Goal: Find specific page/section: Find specific page/section

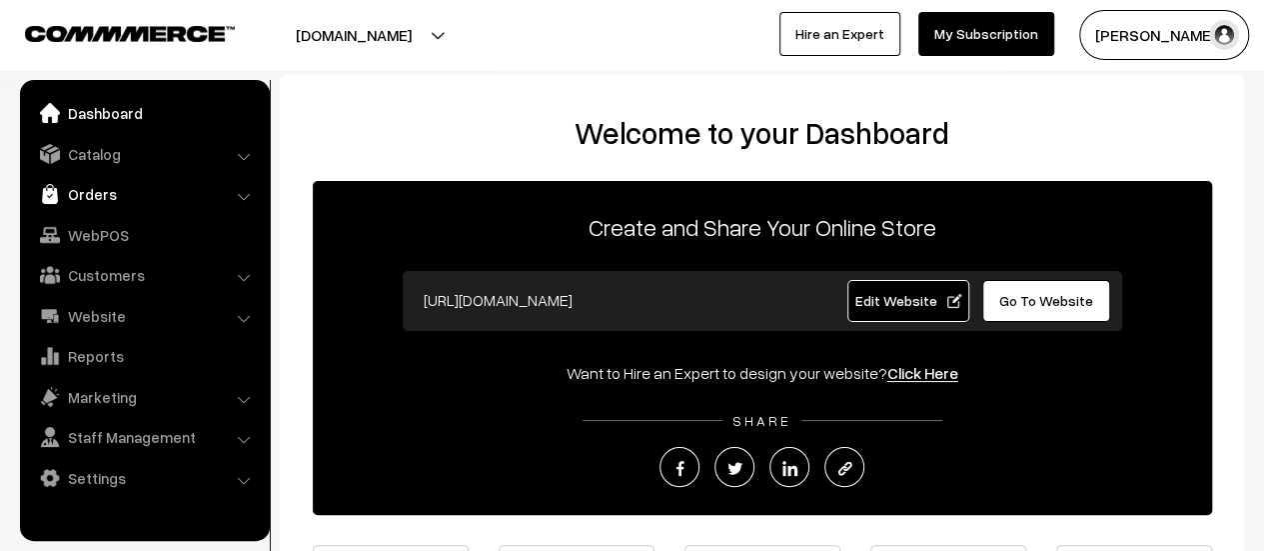
click at [82, 189] on link "Orders" at bounding box center [144, 194] width 238 height 36
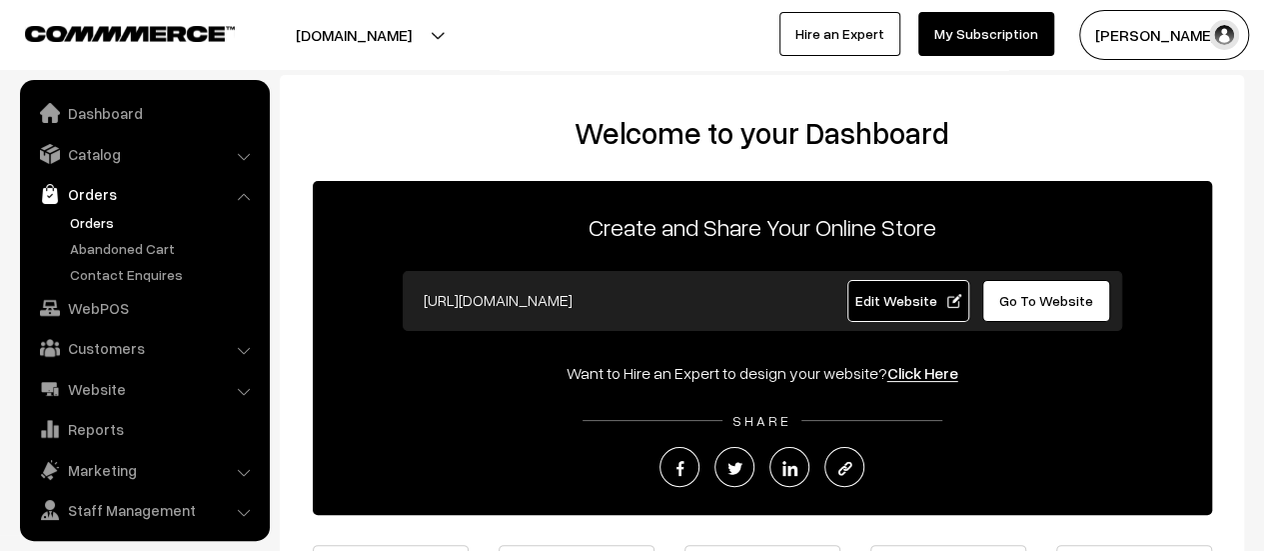
click at [92, 215] on link "Orders" at bounding box center [164, 222] width 198 height 21
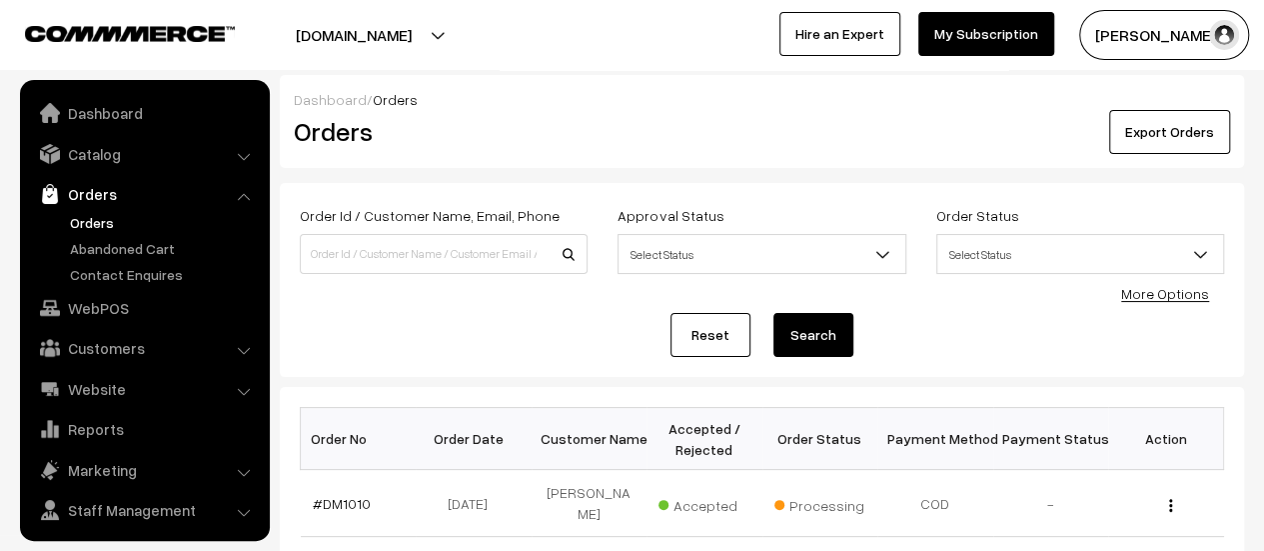
scroll to position [46, 0]
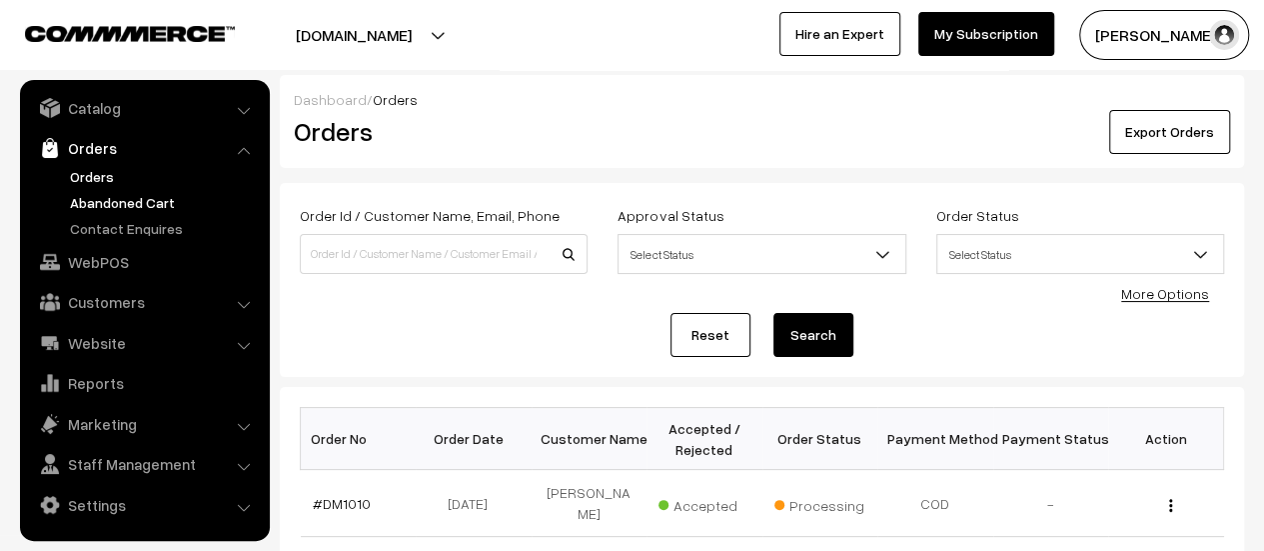
click at [130, 193] on link "Abandoned Cart" at bounding box center [164, 202] width 198 height 21
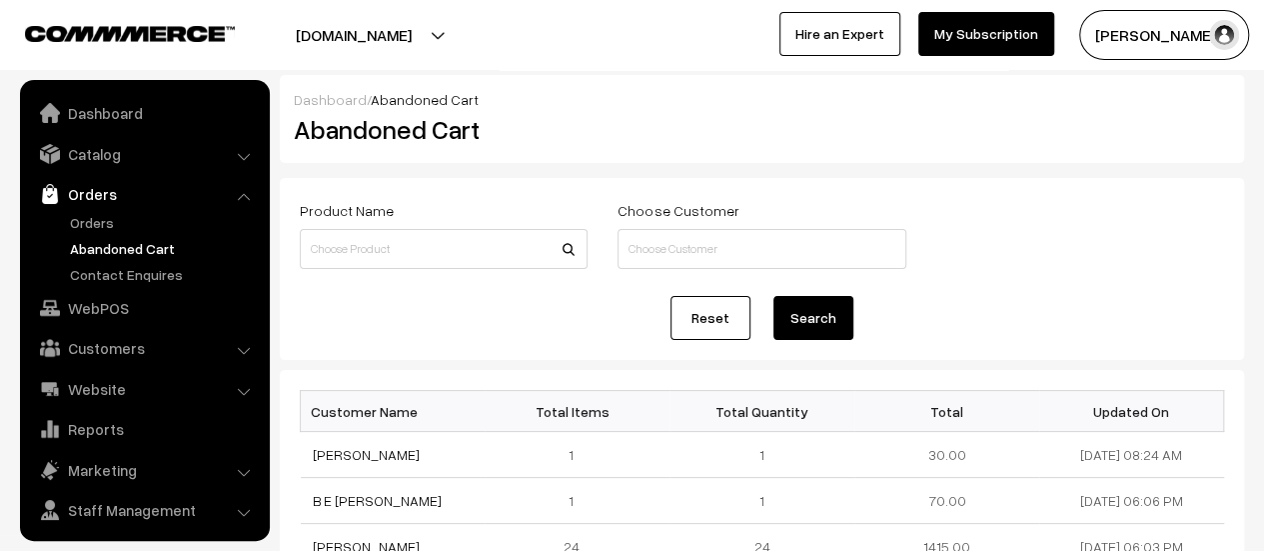
scroll to position [46, 0]
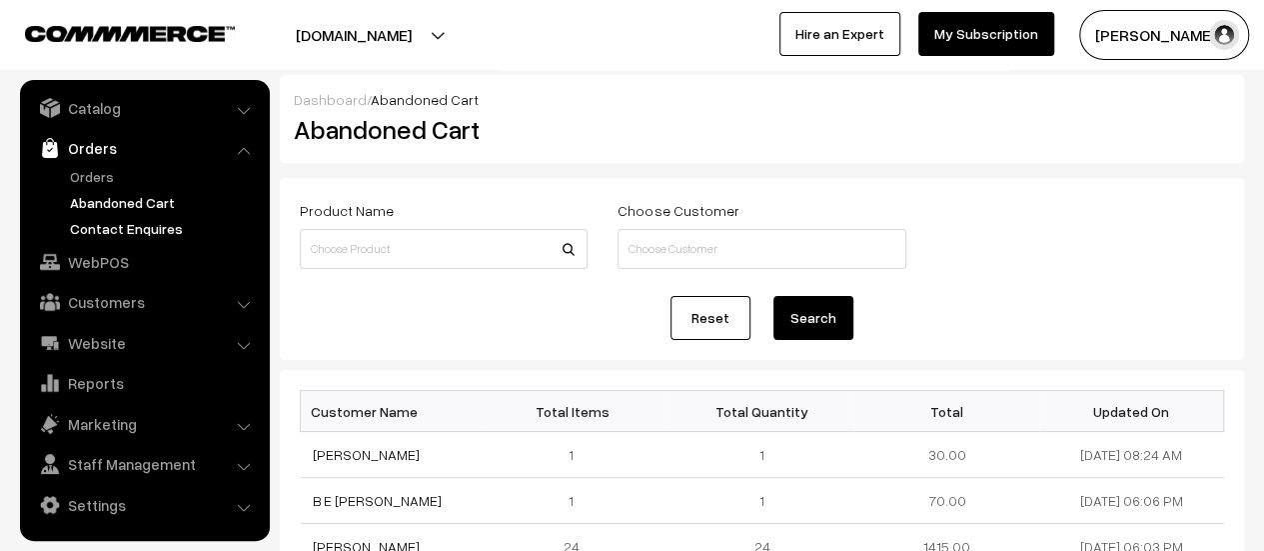
click at [131, 234] on link "Contact Enquires" at bounding box center [164, 228] width 198 height 21
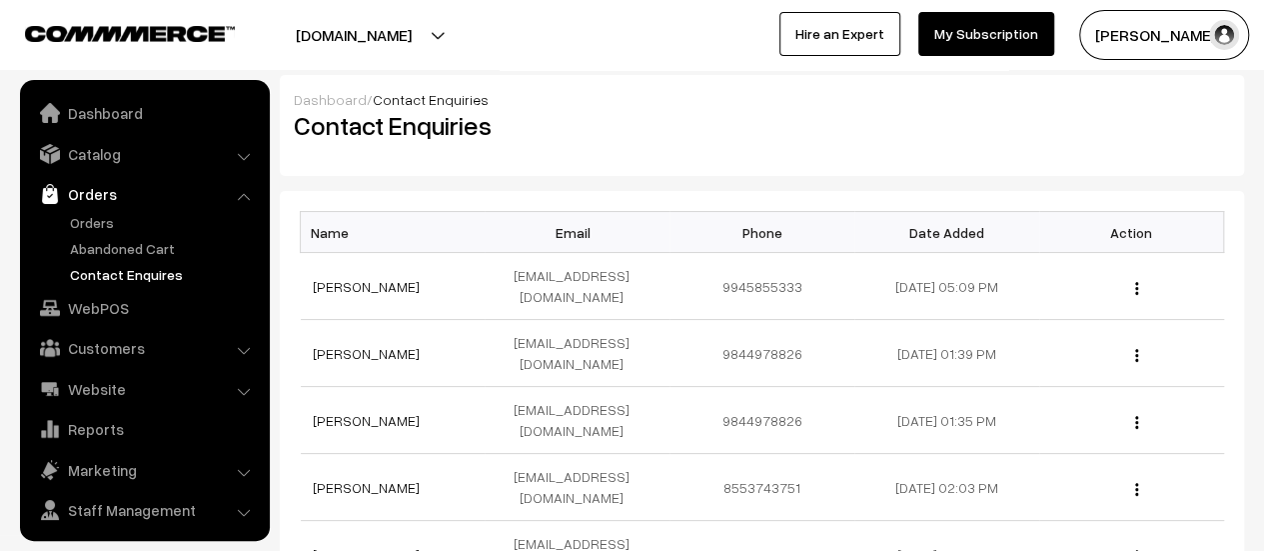
scroll to position [46, 0]
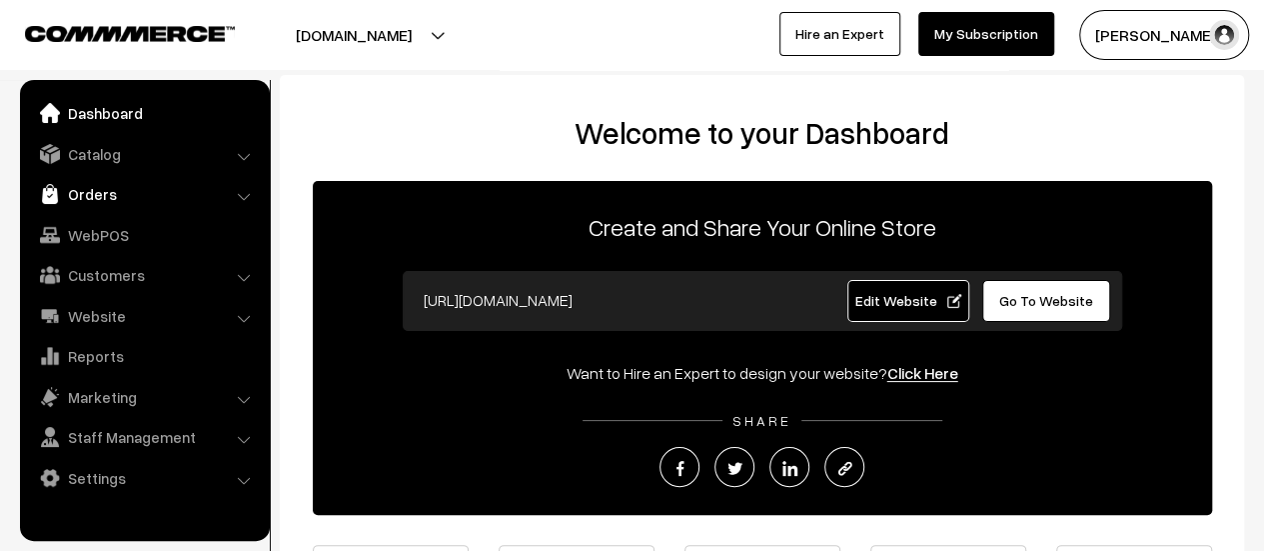
click at [104, 189] on link "Orders" at bounding box center [144, 194] width 238 height 36
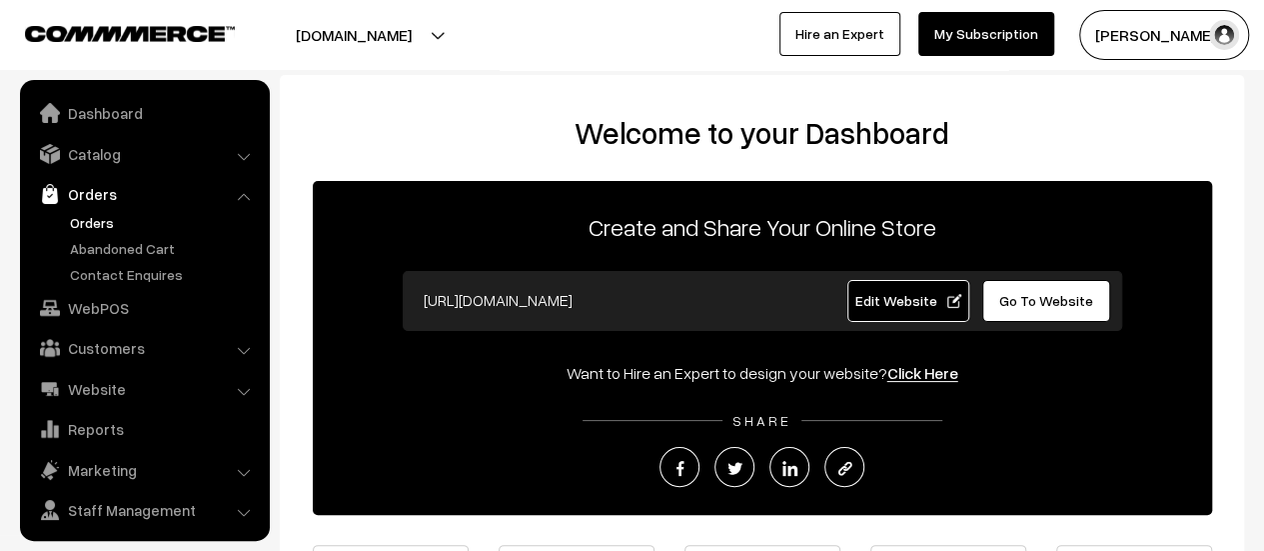
click at [92, 214] on link "Orders" at bounding box center [164, 222] width 198 height 21
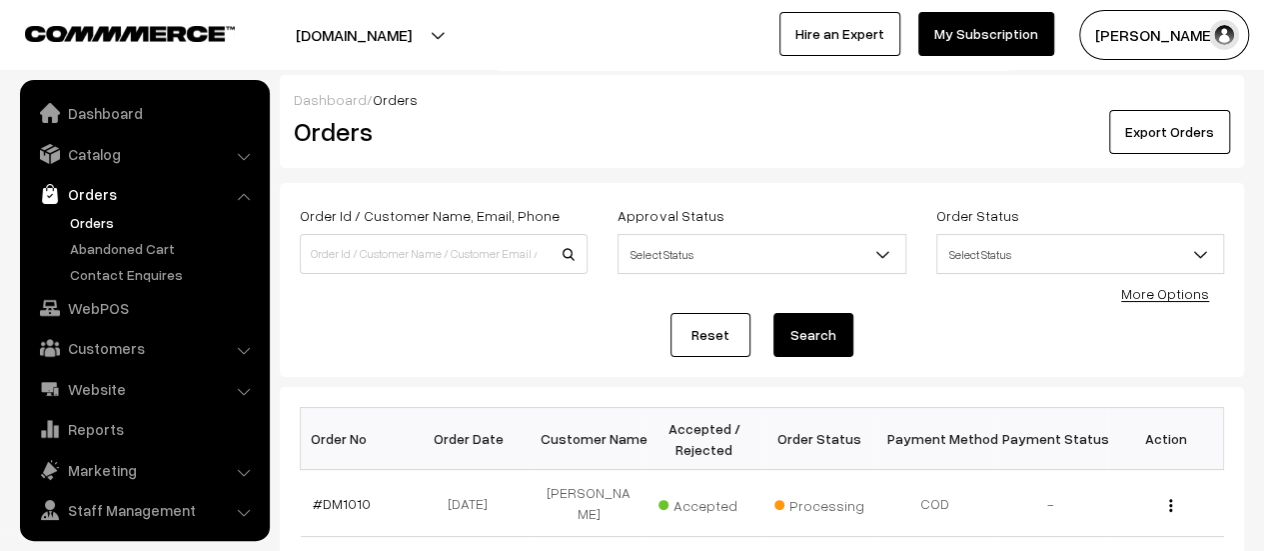
scroll to position [46, 0]
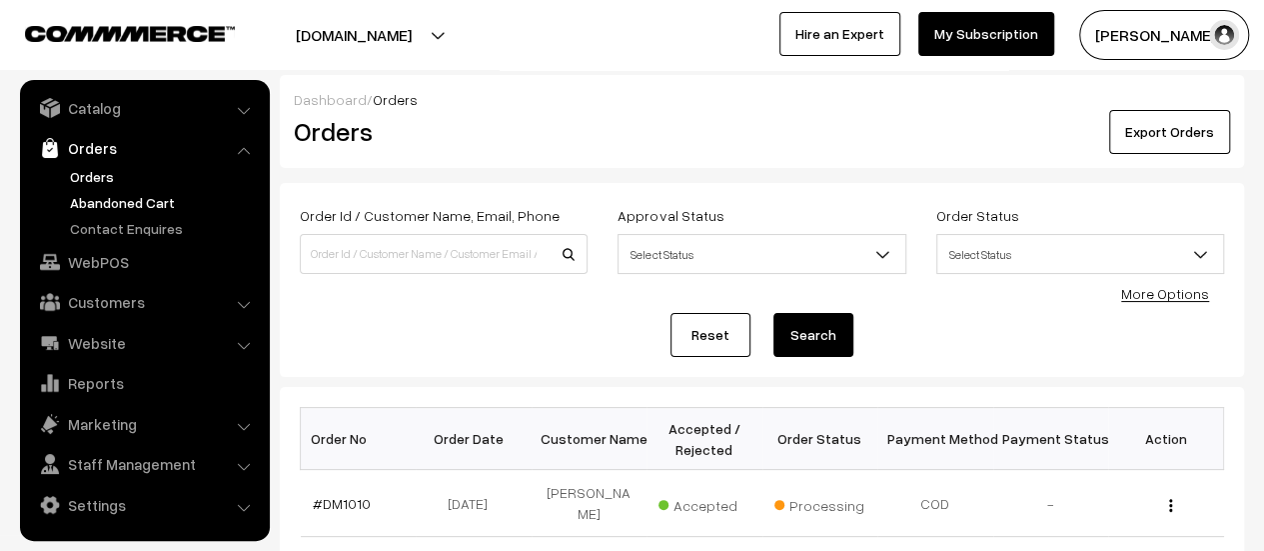
click at [114, 198] on link "Abandoned Cart" at bounding box center [164, 202] width 198 height 21
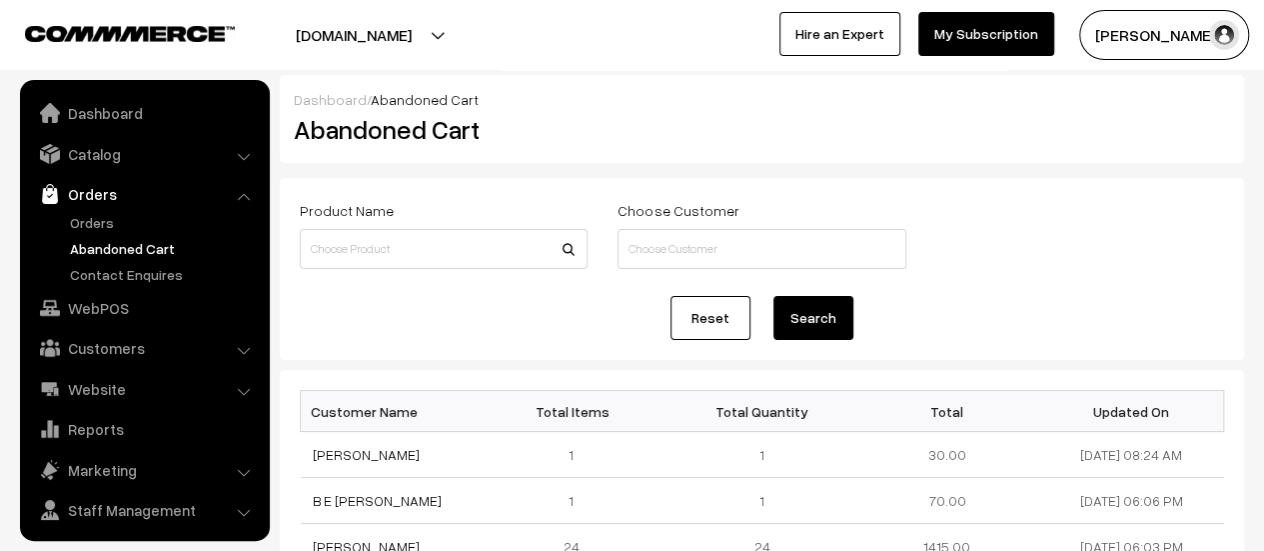
scroll to position [46, 0]
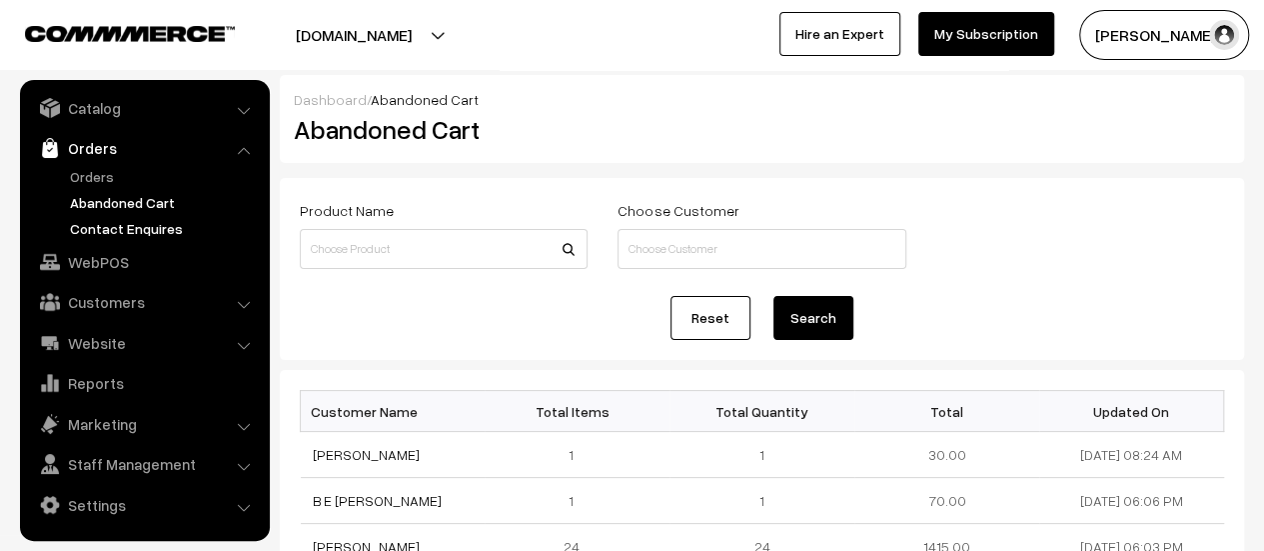
click at [116, 228] on link "Contact Enquires" at bounding box center [164, 228] width 198 height 21
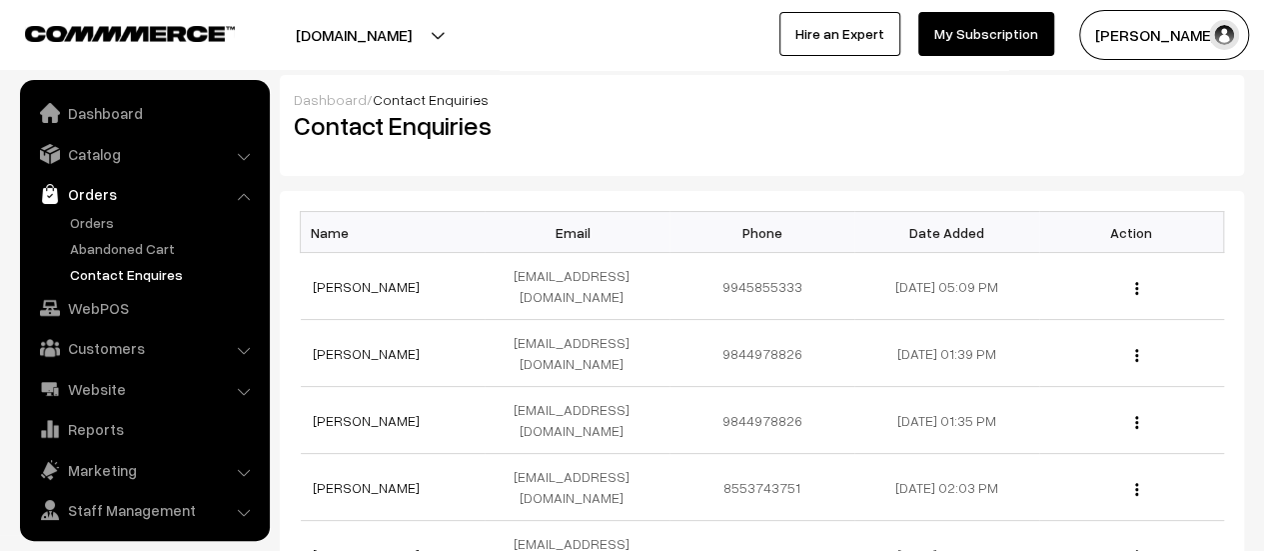
scroll to position [46, 0]
